Goal: Information Seeking & Learning: Learn about a topic

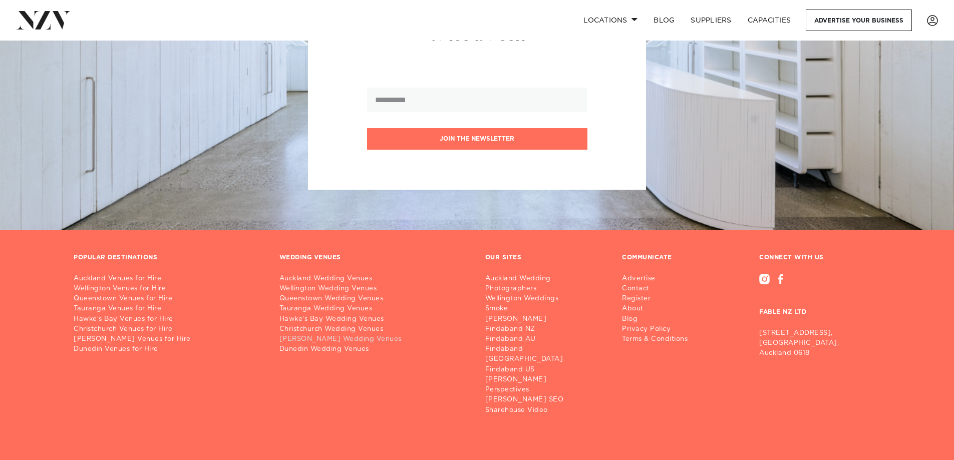
click at [321, 334] on link "[PERSON_NAME] Wedding Venues" at bounding box center [374, 339] width 190 height 10
click at [358, 304] on link "Tauranga Wedding Venues" at bounding box center [374, 309] width 190 height 10
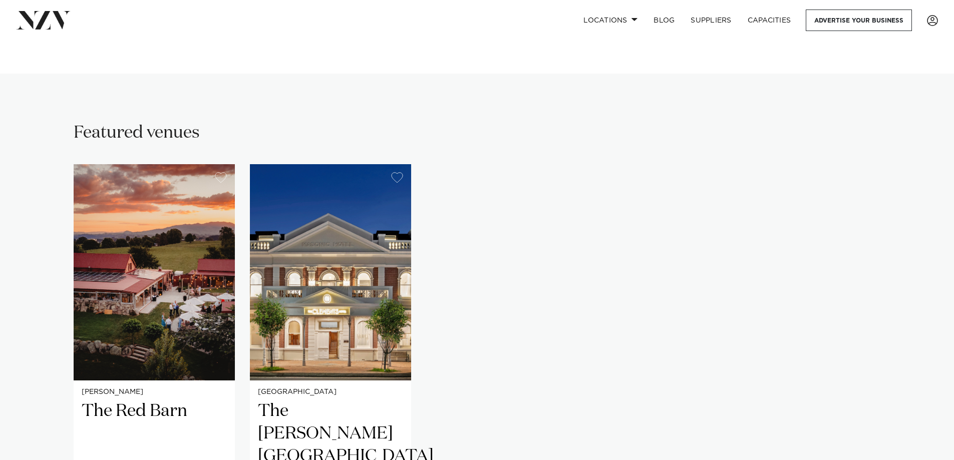
scroll to position [630, 0]
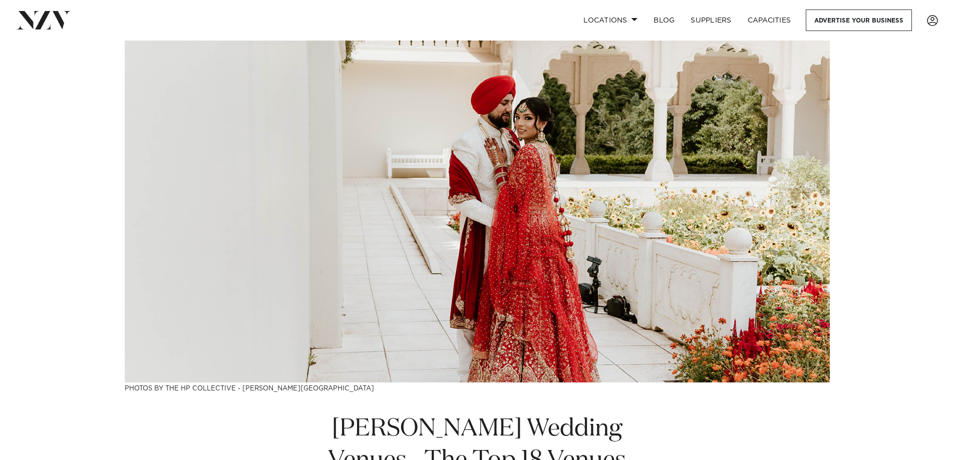
scroll to position [1398, 0]
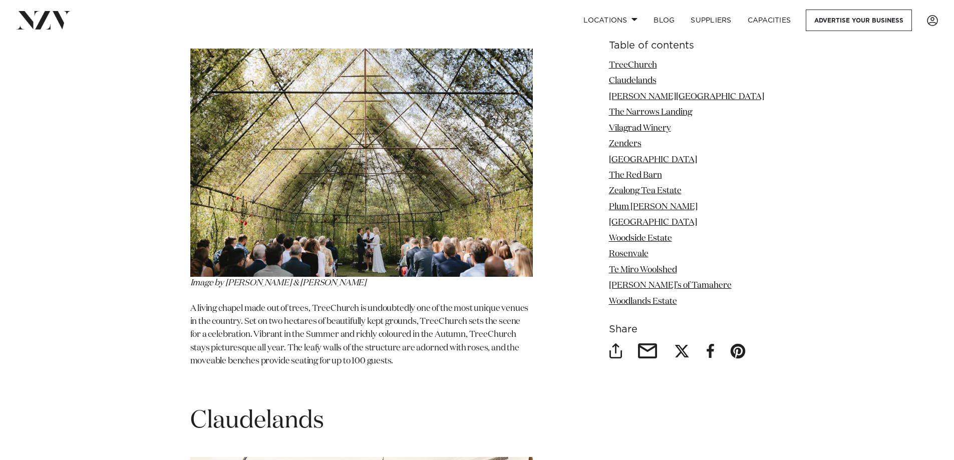
click at [39, 26] on img at bounding box center [43, 20] width 55 height 18
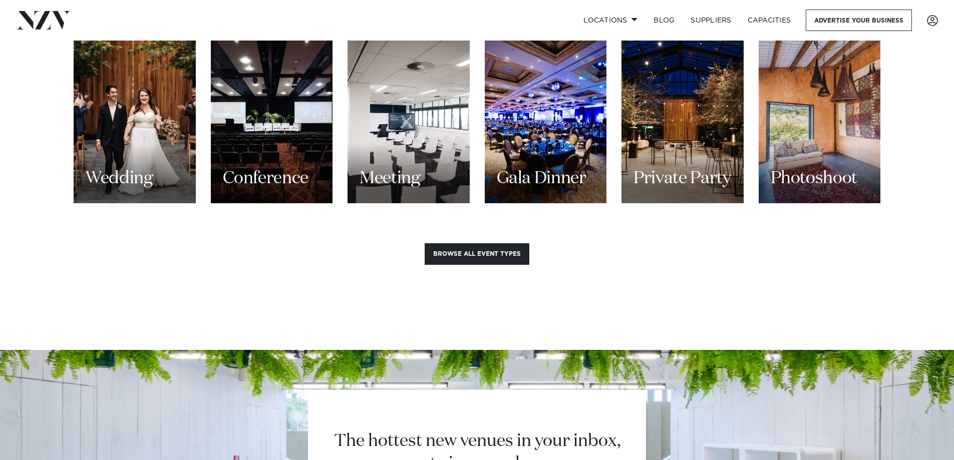
scroll to position [978, 0]
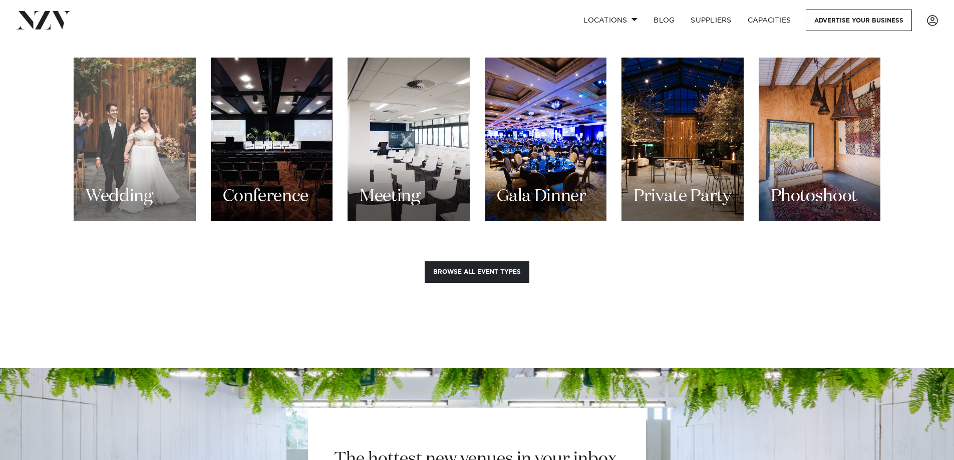
click at [107, 132] on div "Wedding" at bounding box center [135, 140] width 122 height 164
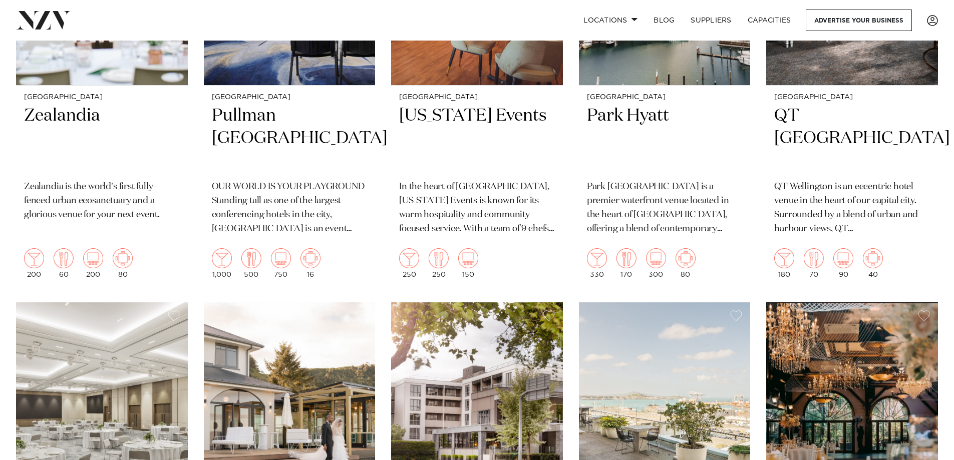
scroll to position [778, 0]
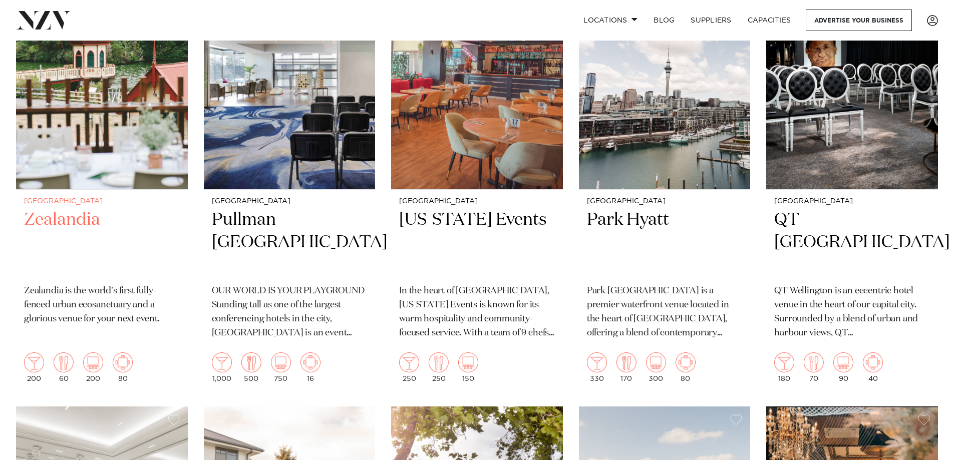
click at [78, 209] on h2 "Zealandia" at bounding box center [102, 243] width 156 height 68
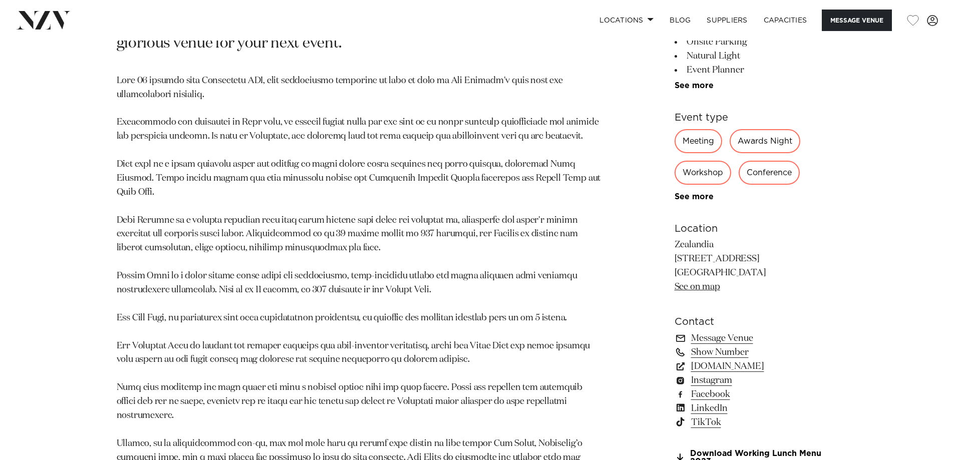
scroll to position [599, 0]
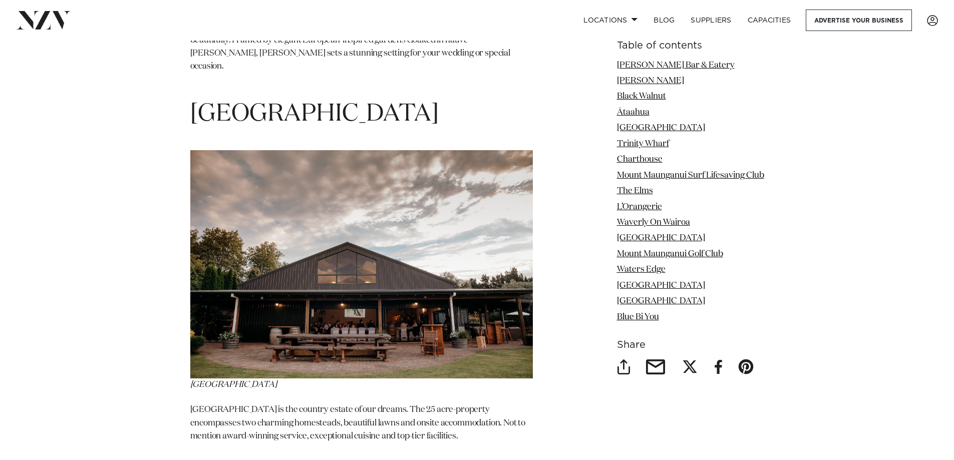
scroll to position [2842, 0]
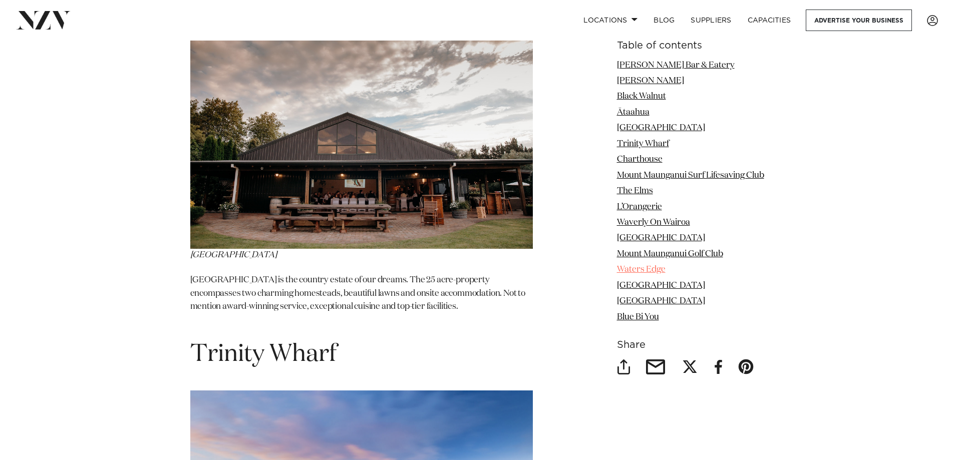
click at [653, 272] on link "Waters Edge" at bounding box center [641, 270] width 49 height 9
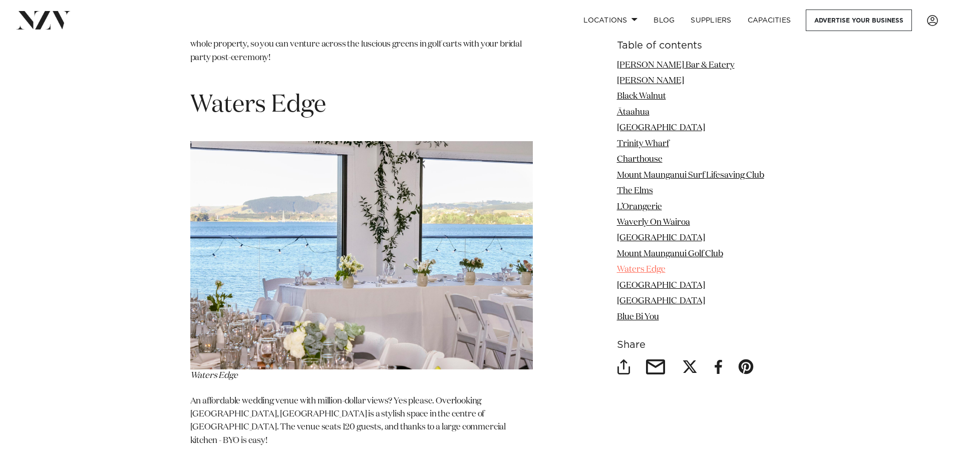
scroll to position [6223, 0]
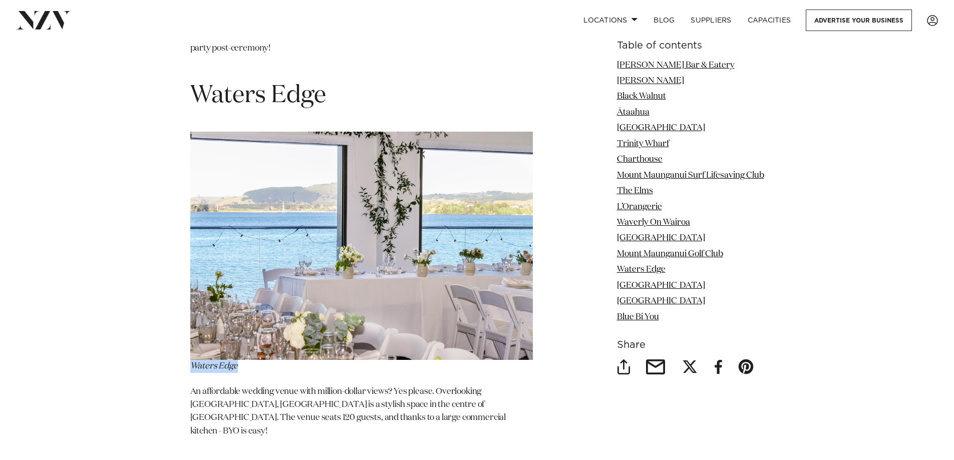
drag, startPoint x: 191, startPoint y: 325, endPoint x: 237, endPoint y: 327, distance: 46.6
click at [237, 327] on p "Waters Edge" at bounding box center [361, 252] width 342 height 241
copy em "Waters Edge"
click at [652, 209] on link "L’Orangerie" at bounding box center [639, 207] width 45 height 9
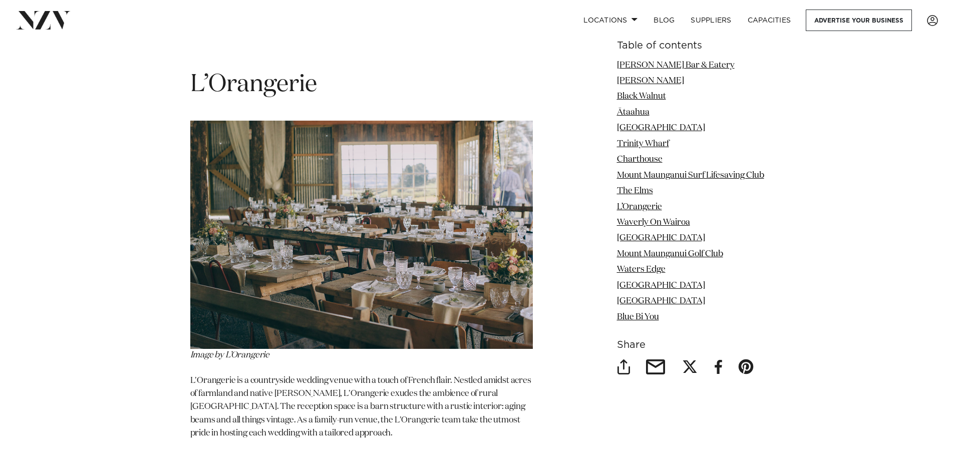
scroll to position [4676, 0]
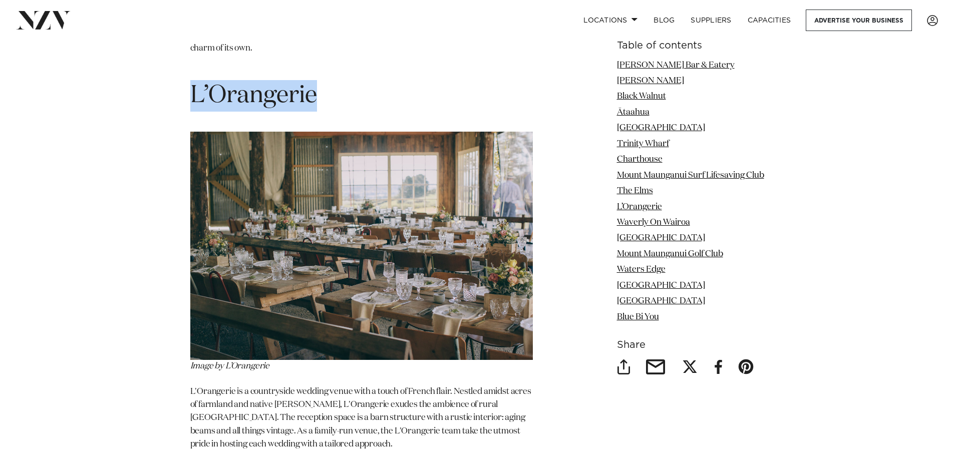
drag, startPoint x: 192, startPoint y: 46, endPoint x: 317, endPoint y: 57, distance: 125.1
click at [317, 80] on h1 "L’Orangerie" at bounding box center [361, 96] width 342 height 32
copy h1 "L’Orangerie"
click at [639, 127] on link "[GEOGRAPHIC_DATA]" at bounding box center [661, 128] width 88 height 9
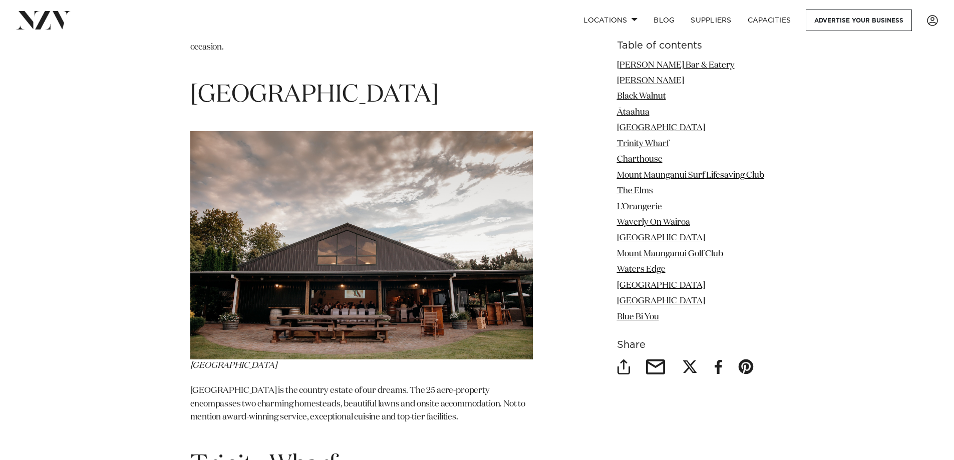
scroll to position [2731, 0]
drag, startPoint x: 187, startPoint y: 349, endPoint x: 235, endPoint y: 349, distance: 47.6
copy p "[GEOGRAPHIC_DATA]"
